Goal: Task Accomplishment & Management: Use online tool/utility

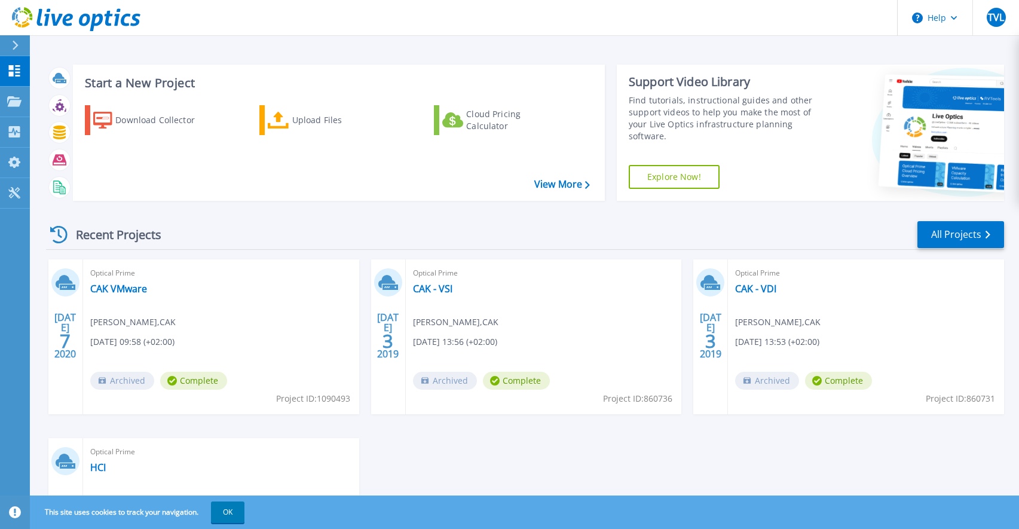
click at [16, 48] on icon at bounding box center [15, 46] width 7 height 10
click at [270, 230] on div "Recent Projects All Projects" at bounding box center [525, 235] width 958 height 30
click at [276, 124] on icon at bounding box center [279, 120] width 22 height 17
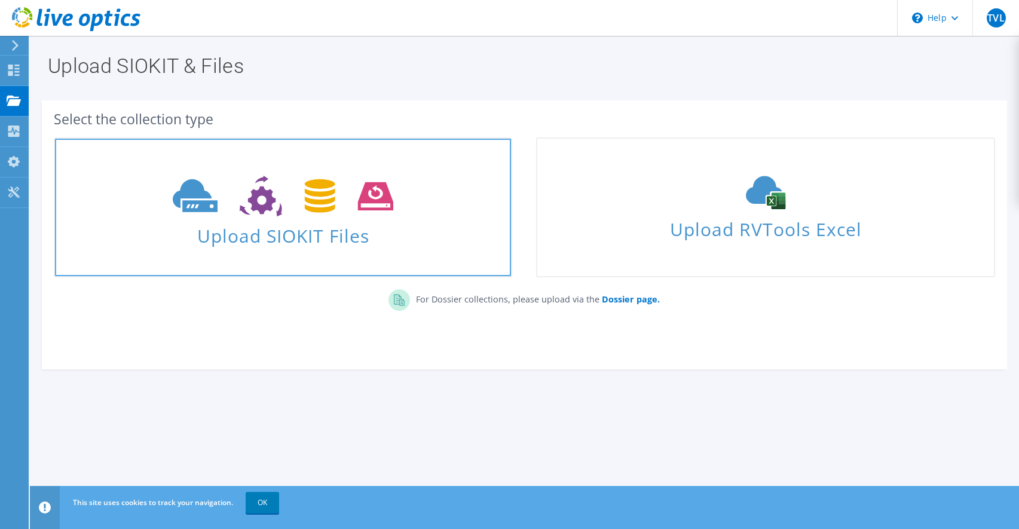
click at [295, 219] on span at bounding box center [283, 195] width 456 height 50
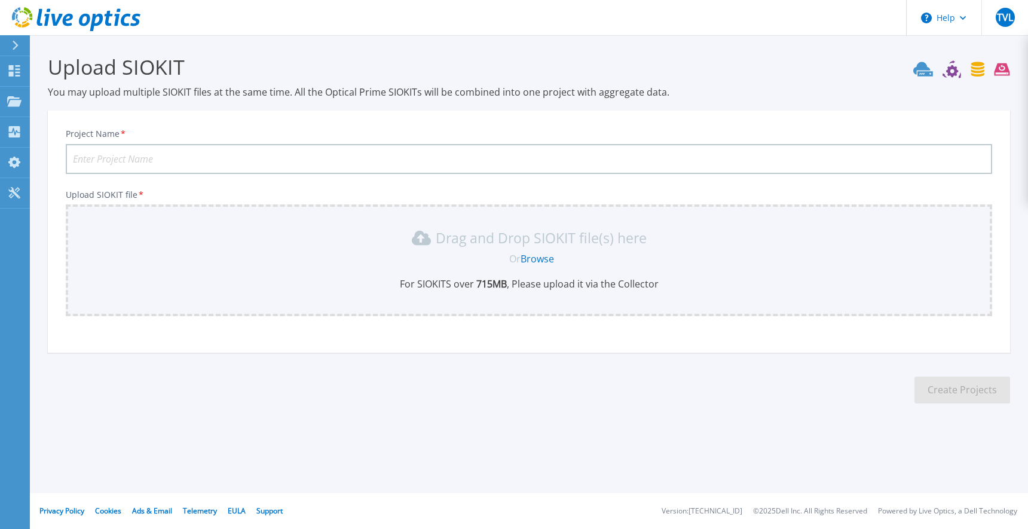
click at [191, 152] on input "Project Name *" at bounding box center [529, 159] width 926 height 30
type input "PowerMax1681"
click at [534, 254] on link "Browse" at bounding box center [536, 258] width 33 height 13
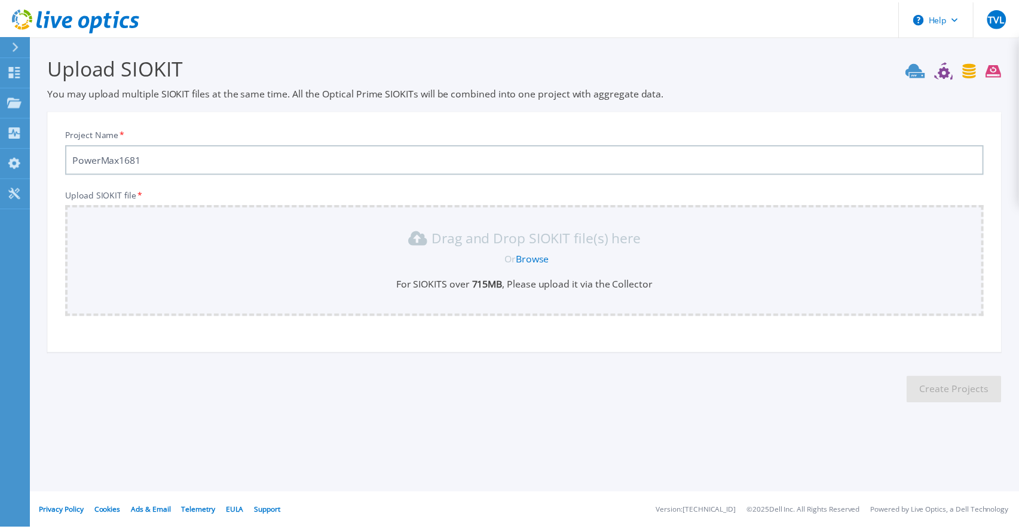
scroll to position [1, 0]
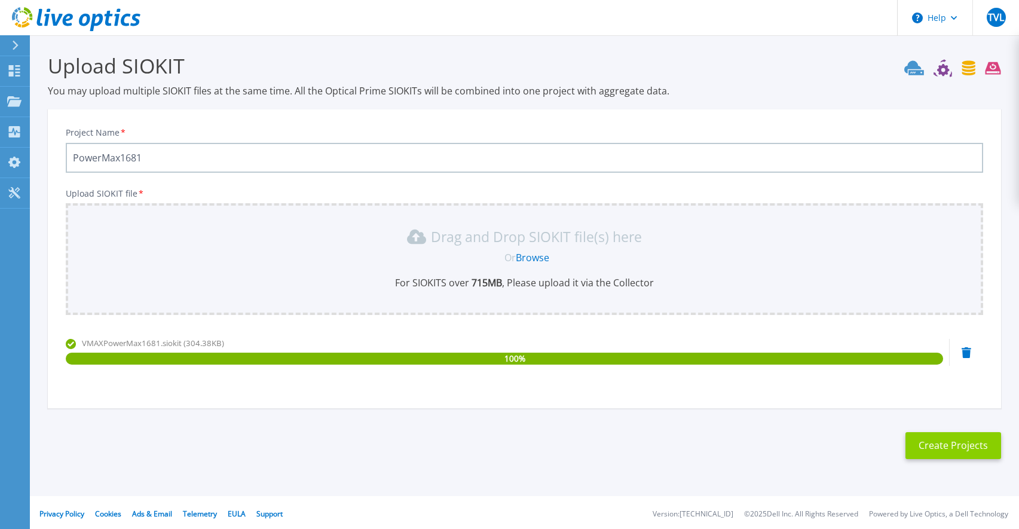
click at [940, 443] on button "Create Projects" at bounding box center [953, 445] width 96 height 27
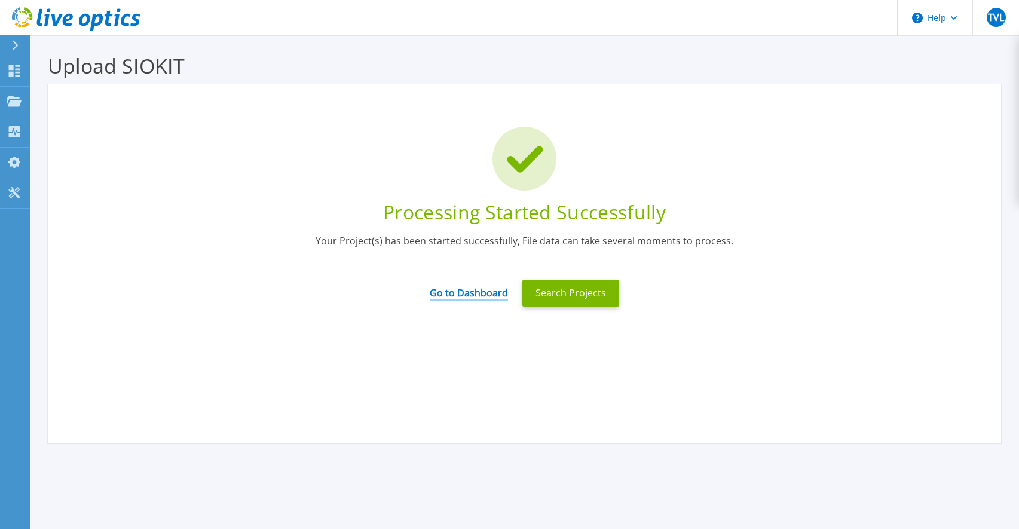
click at [489, 289] on link "Go to Dashboard" at bounding box center [469, 288] width 78 height 23
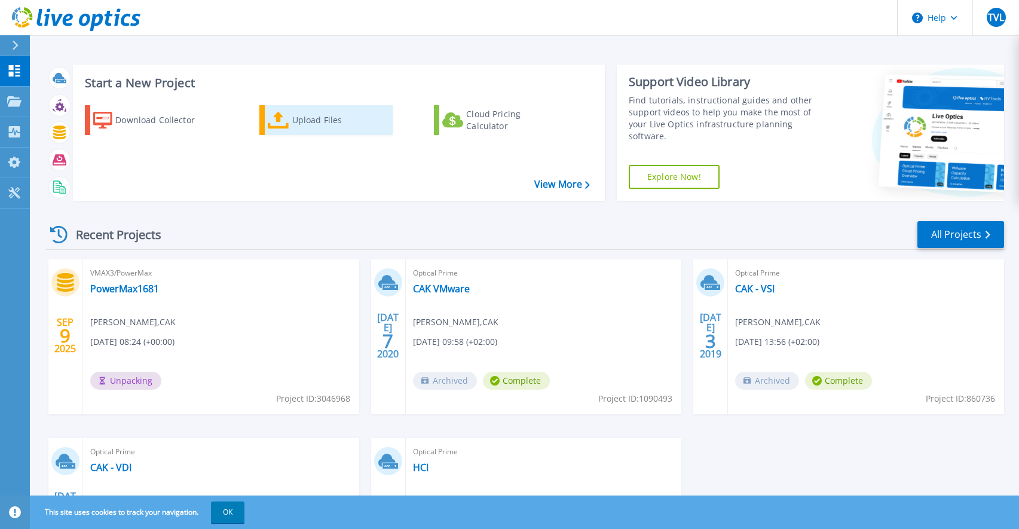
click at [281, 118] on icon at bounding box center [279, 120] width 22 height 17
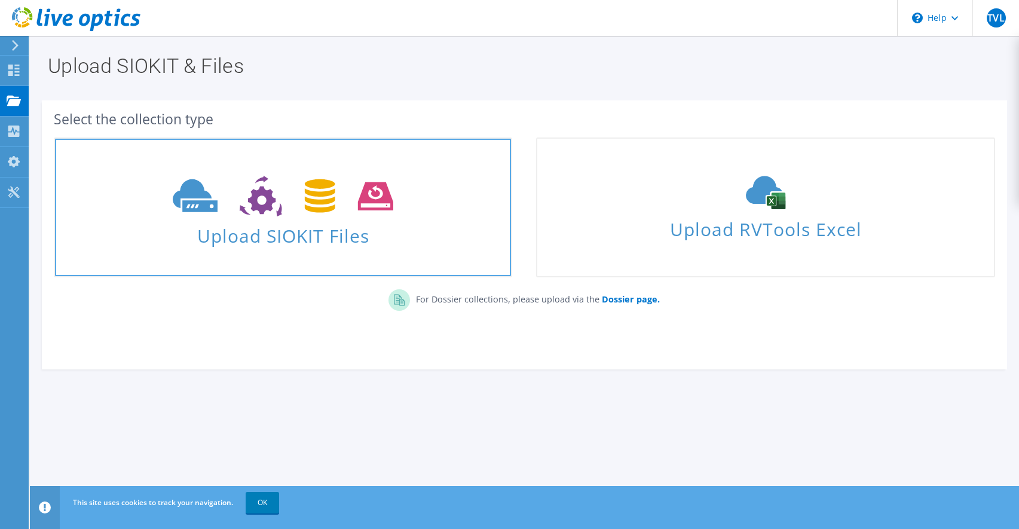
click at [255, 191] on use at bounding box center [283, 196] width 220 height 41
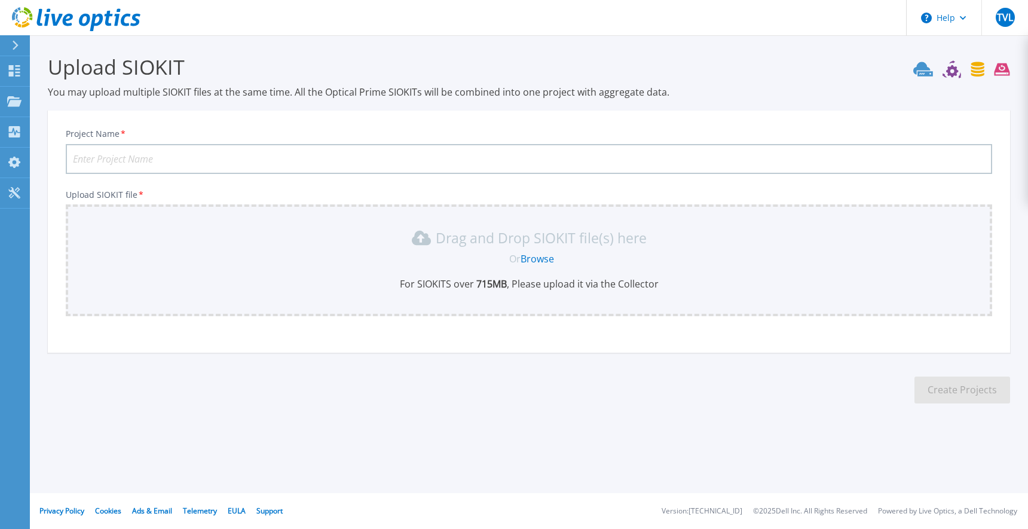
click at [197, 148] on input "Project Name *" at bounding box center [529, 159] width 926 height 30
type input "PowerMax1678"
click at [543, 258] on link "Browse" at bounding box center [536, 258] width 33 height 13
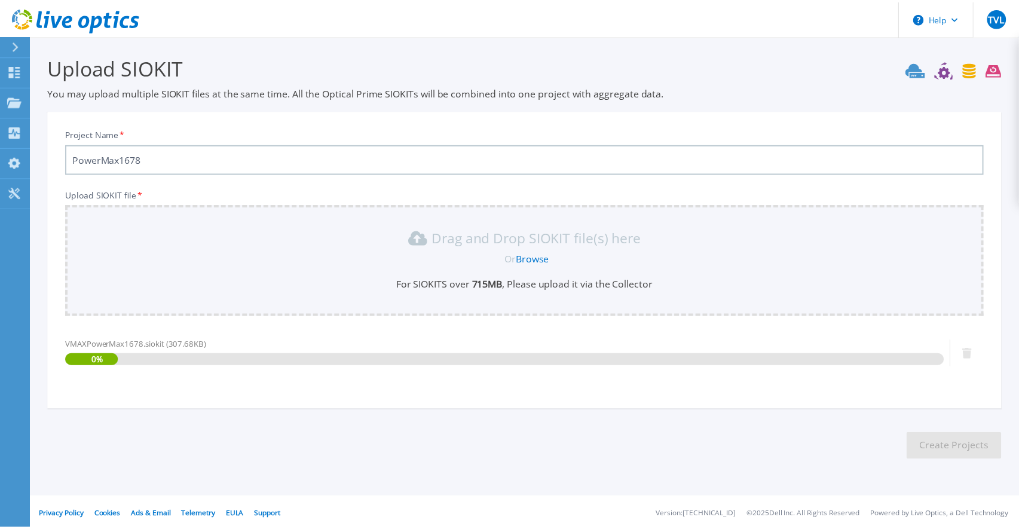
scroll to position [1, 0]
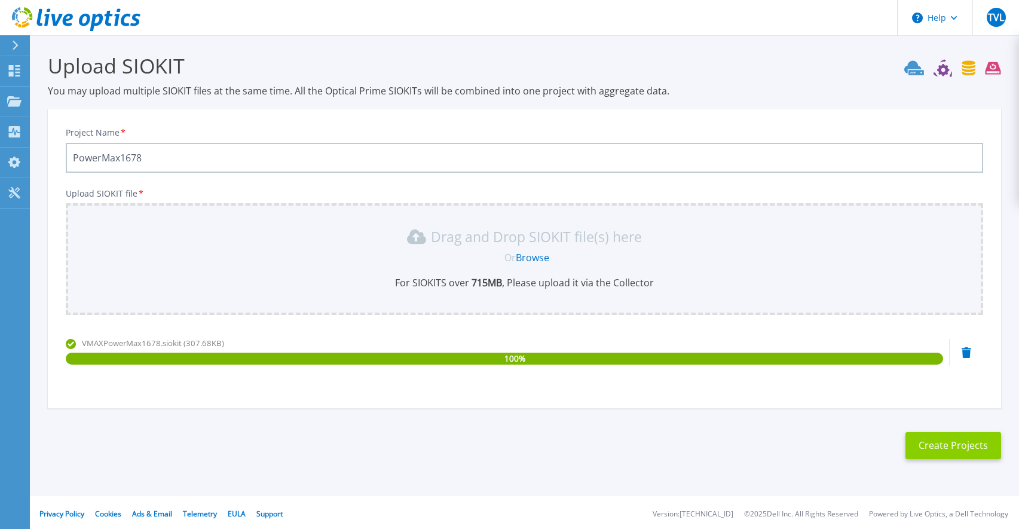
click at [940, 443] on button "Create Projects" at bounding box center [953, 445] width 96 height 27
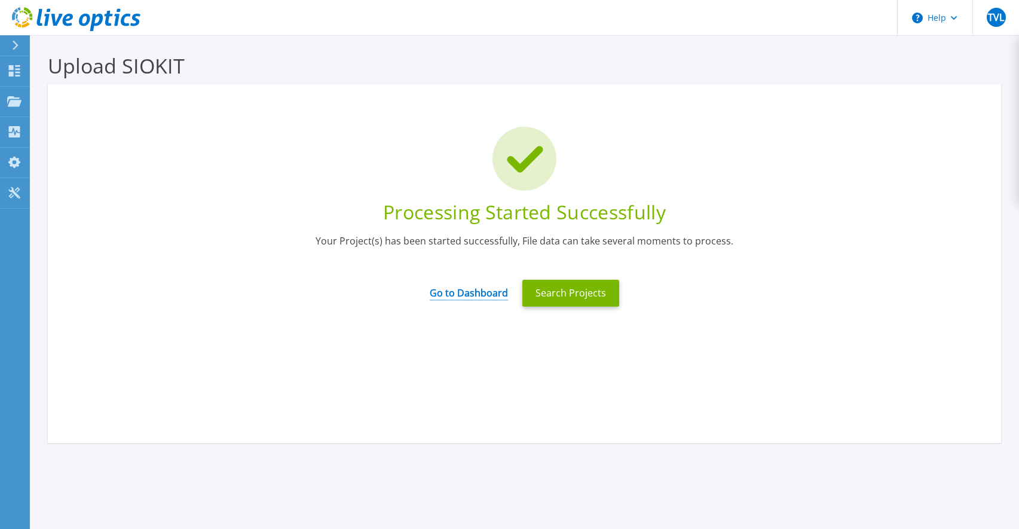
click at [479, 292] on link "Go to Dashboard" at bounding box center [469, 288] width 78 height 23
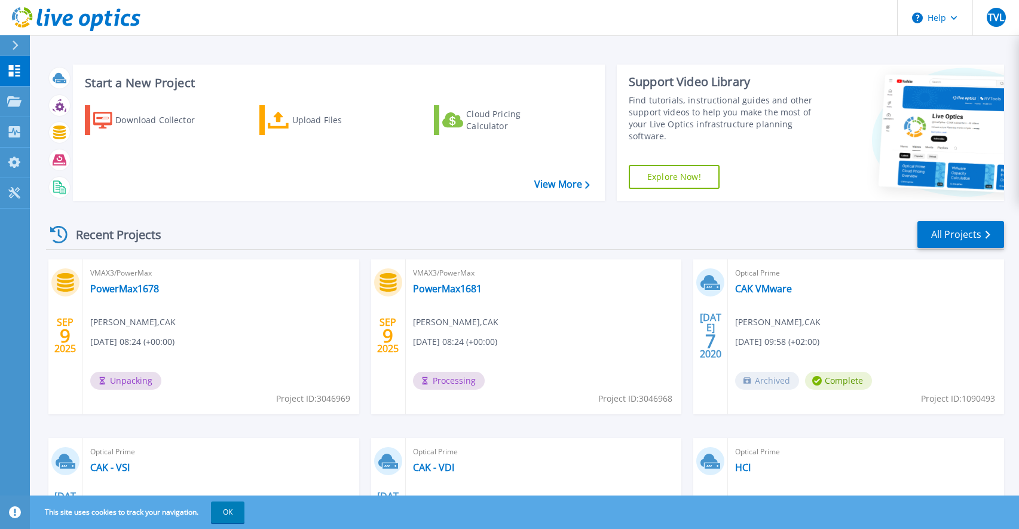
scroll to position [133, 0]
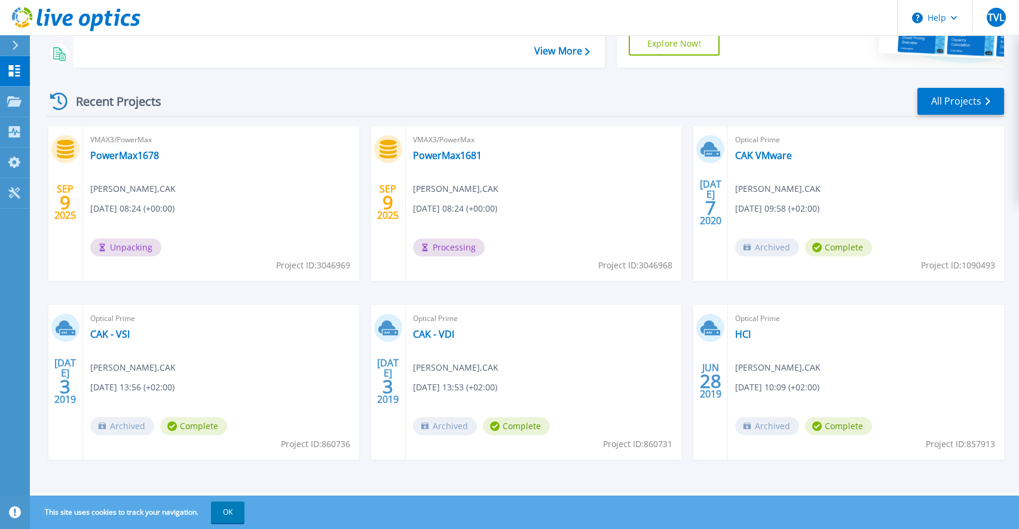
click at [61, 99] on icon at bounding box center [58, 101] width 17 height 17
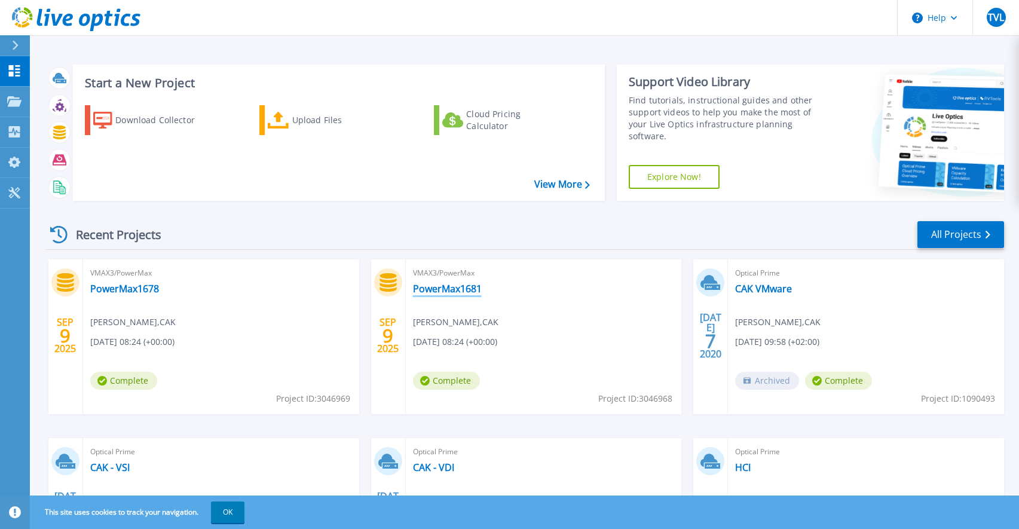
click at [439, 290] on link "PowerMax1681" at bounding box center [447, 289] width 69 height 12
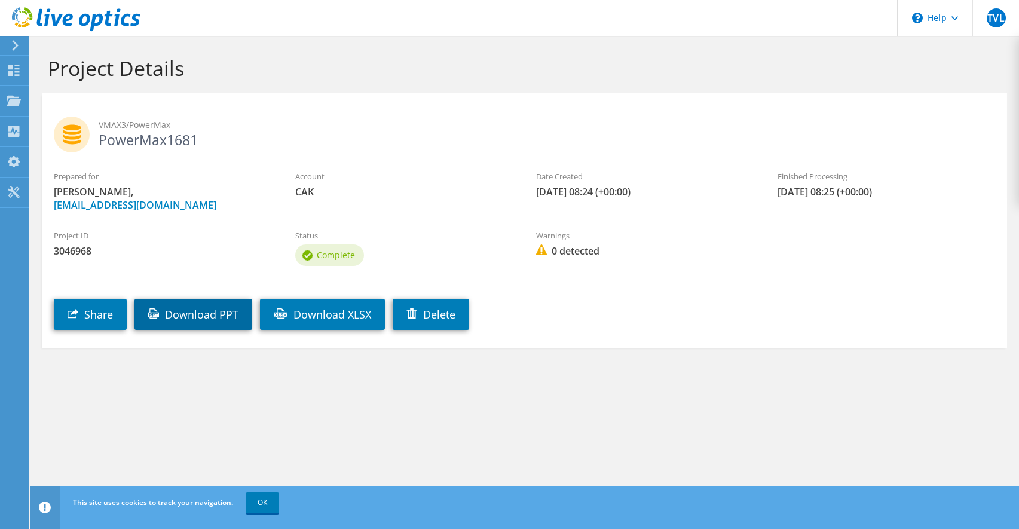
click at [206, 311] on link "Download PPT" at bounding box center [193, 314] width 118 height 31
click at [149, 176] on label "Prepared for" at bounding box center [162, 176] width 217 height 12
click at [38, 65] on div "Dashboard" at bounding box center [56, 71] width 56 height 30
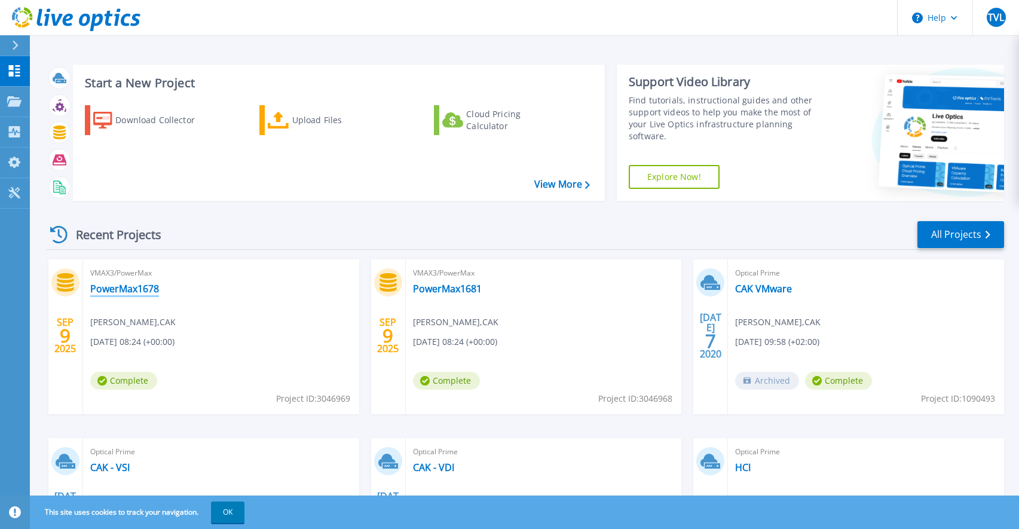
click at [120, 292] on link "PowerMax1678" at bounding box center [124, 289] width 69 height 12
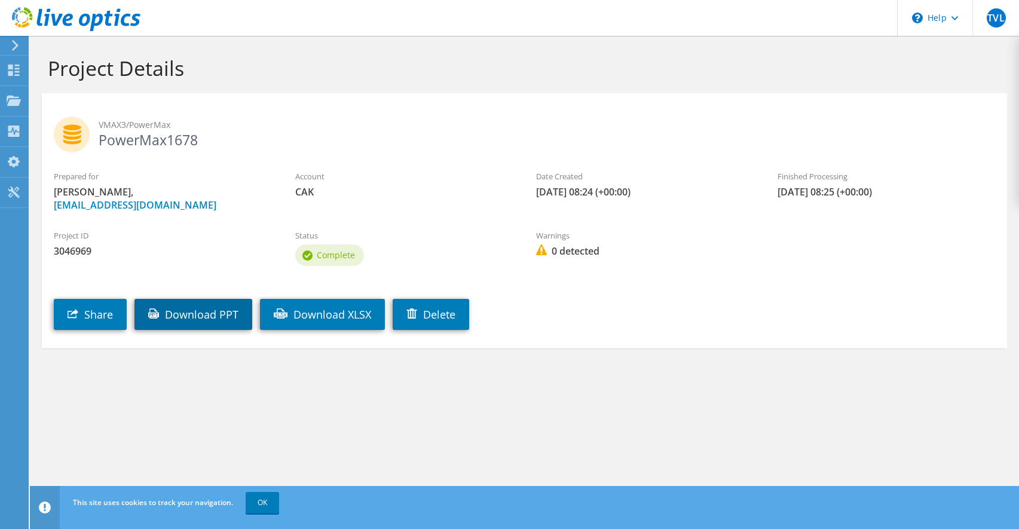
click at [198, 316] on link "Download PPT" at bounding box center [193, 314] width 118 height 31
click at [148, 254] on span "3046969" at bounding box center [162, 250] width 217 height 13
click at [329, 313] on link "Download XLSX" at bounding box center [322, 314] width 125 height 31
click at [57, 72] on div "Dashboard" at bounding box center [56, 71] width 56 height 30
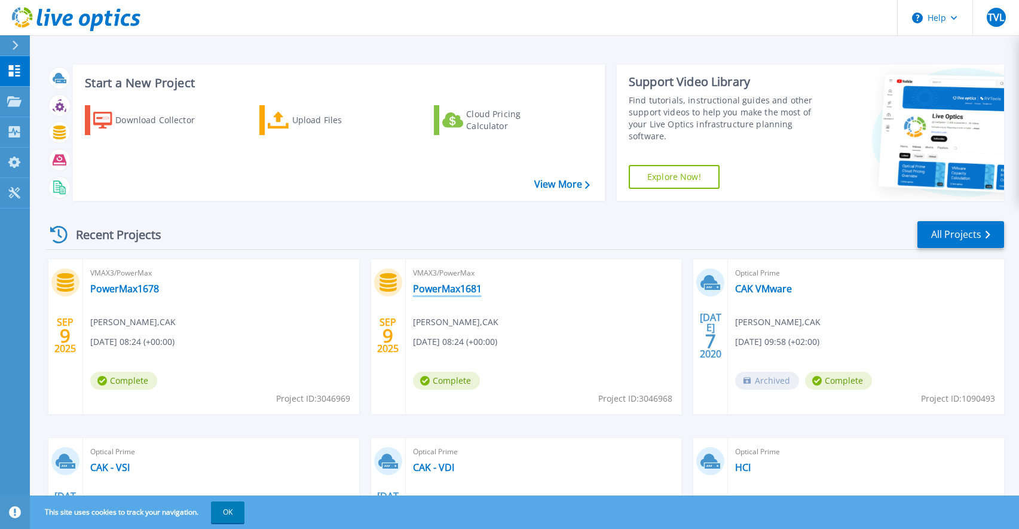
click at [437, 287] on link "PowerMax1681" at bounding box center [447, 289] width 69 height 12
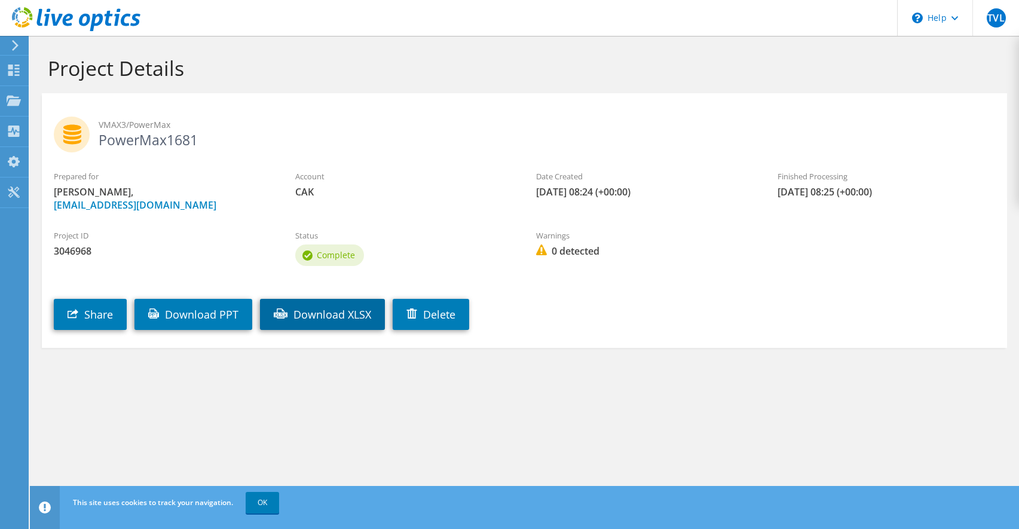
click at [344, 311] on link "Download XLSX" at bounding box center [322, 314] width 125 height 31
